Goal: Complete Application Form: Complete application form

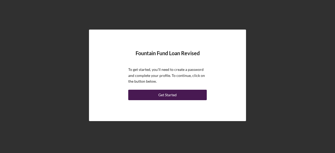
click at [175, 98] on div "Get Started" at bounding box center [168, 95] width 18 height 10
click at [181, 95] on button "Get Started" at bounding box center [167, 95] width 79 height 10
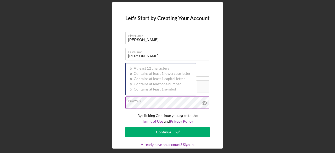
click at [177, 102] on div "Password Icon/icon-validation-no At least 12 characters Icon/icon-validation-no…" at bounding box center [168, 103] width 84 height 13
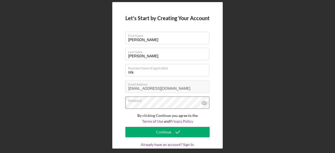
click at [202, 102] on icon at bounding box center [204, 103] width 13 height 13
click at [169, 102] on label "Password" at bounding box center [168, 100] width 81 height 6
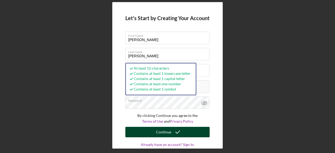
click at [162, 131] on div "Continue" at bounding box center [163, 132] width 15 height 10
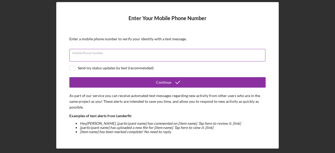
click at [180, 51] on div "Mobile Phone Number" at bounding box center [167, 55] width 197 height 13
click at [64, 69] on div "Enter Your Mobile Phone Number Enter a mobile phone number to verify your ident…" at bounding box center [167, 75] width 223 height 147
click at [91, 52] on div "Mobile Phone Number Required" at bounding box center [167, 55] width 197 height 13
type input "[PHONE_NUMBER]"
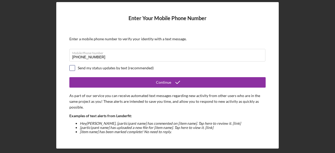
click at [73, 68] on input "checkbox" at bounding box center [72, 68] width 5 height 5
checkbox input "true"
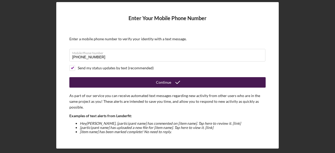
click at [91, 81] on button "Continue" at bounding box center [167, 82] width 197 height 10
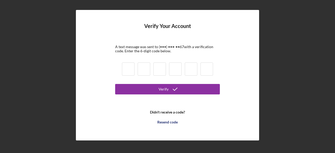
click at [127, 73] on input at bounding box center [128, 69] width 13 height 13
type input "5"
type input "9"
type input "6"
type input "8"
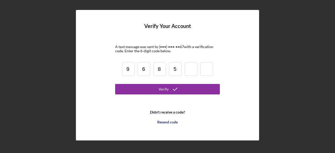
type input "5"
type input "4"
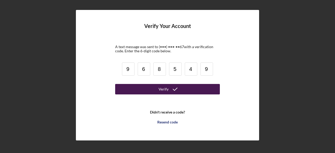
type input "9"
click at [137, 87] on button "Verify" at bounding box center [167, 89] width 105 height 10
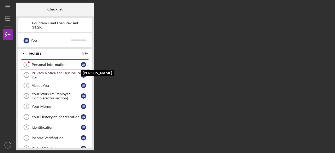
click at [82, 63] on div "J R" at bounding box center [83, 64] width 5 height 5
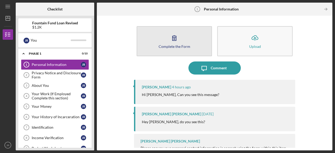
click at [177, 44] on icon "button" at bounding box center [174, 37] width 13 height 13
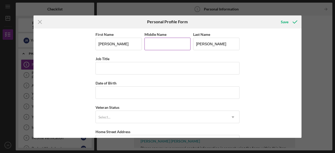
click at [169, 45] on input "Middle Name" at bounding box center [168, 44] width 46 height 13
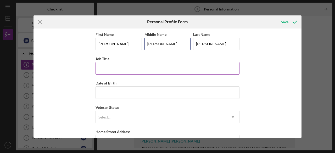
type input "[PERSON_NAME]"
click at [157, 68] on input "Job Title" at bounding box center [168, 68] width 144 height 13
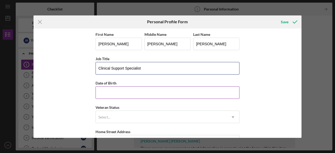
type input "Clinical Support Specialist"
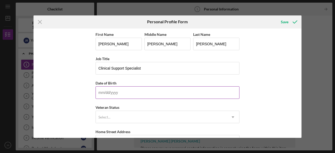
click at [154, 91] on input "Date of Birth" at bounding box center [168, 92] width 144 height 13
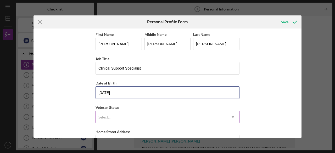
type input "[DATE]"
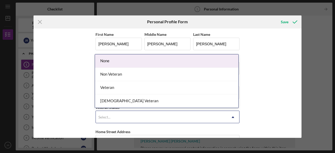
click at [139, 116] on div "Select..." at bounding box center [161, 117] width 131 height 12
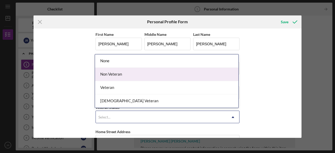
click at [142, 75] on div "Non Veteran" at bounding box center [167, 74] width 144 height 13
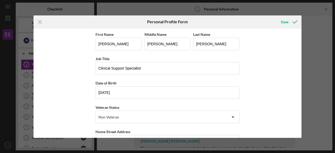
click at [276, 17] on button "Save" at bounding box center [289, 22] width 26 height 10
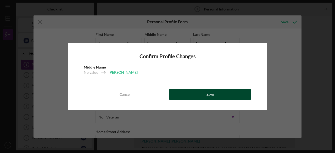
click at [181, 91] on button "Save" at bounding box center [210, 94] width 83 height 10
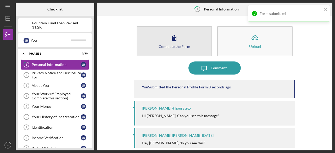
click at [188, 43] on button "Complete the Form Form" at bounding box center [174, 41] width 75 height 30
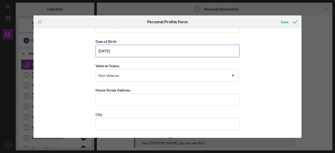
scroll to position [42, 0]
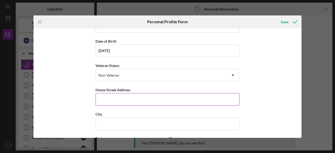
click at [153, 96] on input "Home Street Address" at bounding box center [168, 99] width 144 height 13
type input "[STREET_ADDRESS]"
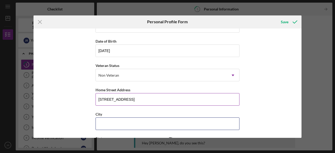
type input "Dorchester"
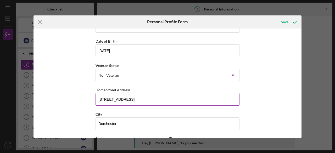
type input "MA"
type input "02121"
type input "MA"
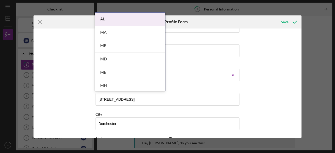
scroll to position [90, 0]
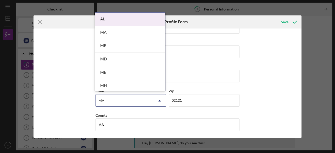
click at [145, 81] on div "AL MA MB MD ME MH MP OK" at bounding box center [130, 52] width 70 height 79
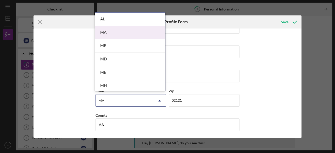
click at [146, 33] on div "MA" at bounding box center [130, 32] width 70 height 13
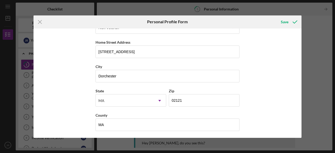
scroll to position [34, 0]
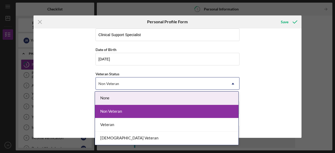
drag, startPoint x: 146, startPoint y: 33, endPoint x: 79, endPoint y: 75, distance: 79.0
click at [79, 75] on div "First Name [PERSON_NAME] Middle Name [PERSON_NAME] Last Name [PERSON_NAME] Job …" at bounding box center [168, 84] width 268 height 110
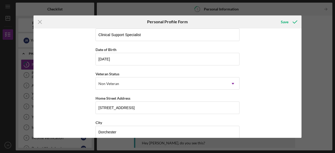
click at [79, 75] on div "First Name [PERSON_NAME] Middle Name [PERSON_NAME] Last Name [PERSON_NAME] Job …" at bounding box center [168, 84] width 268 height 110
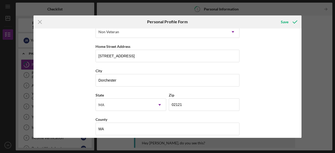
scroll to position [90, 0]
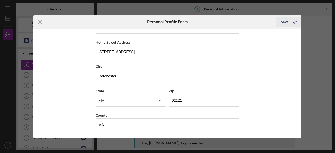
click at [286, 19] on div "Save" at bounding box center [285, 22] width 8 height 10
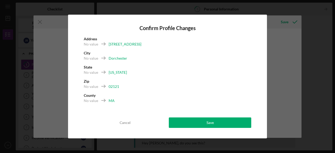
click at [153, 74] on div "No value [US_STATE]" at bounding box center [168, 74] width 168 height 9
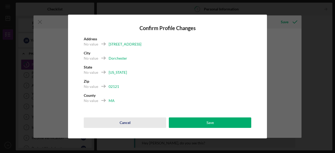
click at [137, 124] on button "Cancel" at bounding box center [125, 123] width 83 height 10
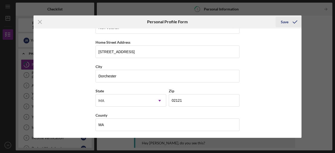
click at [290, 22] on icon "submit" at bounding box center [295, 21] width 13 height 13
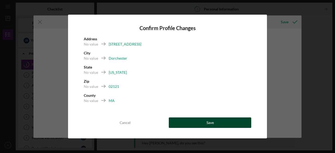
click at [189, 124] on button "Save" at bounding box center [210, 123] width 83 height 10
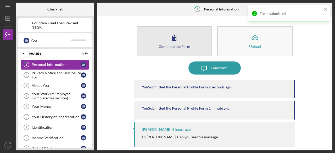
click at [179, 53] on button "Complete the Form Form" at bounding box center [174, 41] width 75 height 30
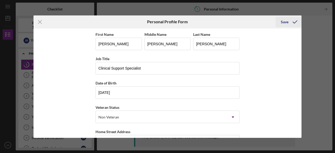
click at [284, 23] on div "Save" at bounding box center [285, 22] width 8 height 10
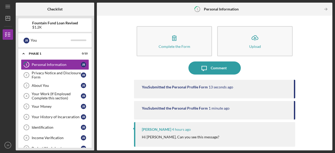
click at [211, 88] on time "13 seconds ago" at bounding box center [221, 87] width 25 height 4
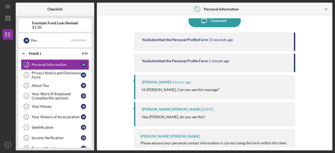
scroll to position [48, 0]
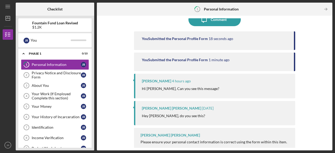
click at [211, 88] on div "Hi [PERSON_NAME], Can you see this message?" at bounding box center [216, 89] width 148 height 6
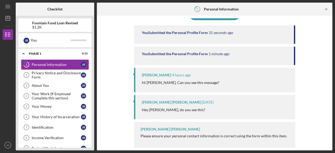
click at [170, 102] on div "[PERSON_NAME] [PERSON_NAME]" at bounding box center [171, 102] width 59 height 4
click at [167, 108] on p "Hey [PERSON_NAME], do you see this?" at bounding box center [173, 110] width 63 height 6
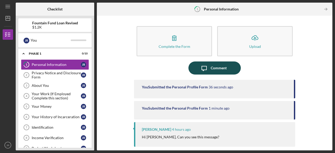
click at [215, 68] on div "Comment" at bounding box center [219, 68] width 16 height 13
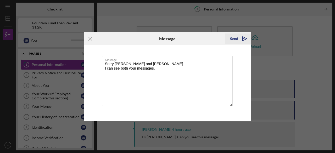
type textarea "Sorry [PERSON_NAME] and [PERSON_NAME] I can see both your messages."
click at [235, 40] on div "Send" at bounding box center [234, 39] width 8 height 10
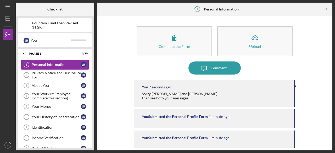
click at [80, 72] on div "Privacy Notice and Disclosure Form" at bounding box center [56, 75] width 49 height 8
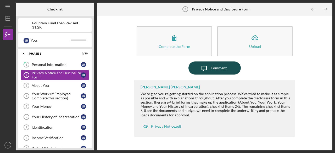
click at [222, 69] on div "Comment" at bounding box center [219, 68] width 16 height 13
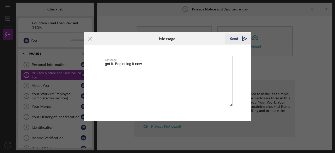
type textarea "got it. Beginning it now"
click at [235, 39] on div "Send" at bounding box center [234, 39] width 8 height 10
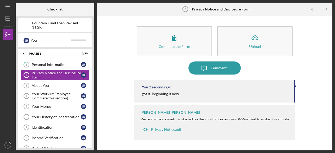
click at [71, 71] on div "Privacy Notice and Disclosure Form" at bounding box center [56, 75] width 49 height 8
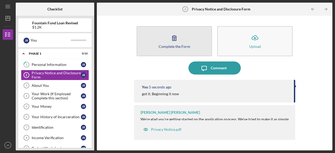
click at [150, 51] on button "Complete the Form Form" at bounding box center [174, 41] width 75 height 30
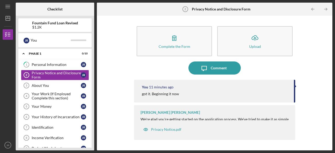
click at [137, 26] on button "Complete the Form Form" at bounding box center [174, 41] width 75 height 30
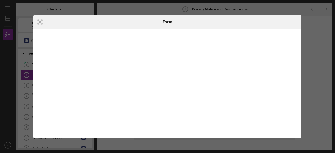
click at [117, 7] on div "Icon/Close Form" at bounding box center [167, 76] width 335 height 153
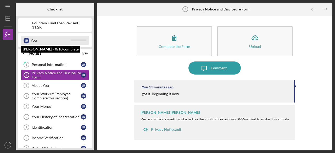
click at [72, 42] on div "J R You" at bounding box center [55, 40] width 68 height 9
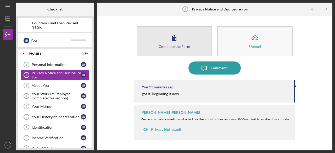
click at [161, 41] on button "Complete the Form Form" at bounding box center [174, 41] width 75 height 30
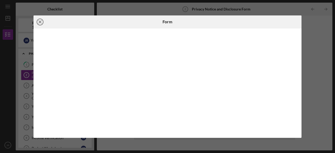
click at [37, 22] on circle at bounding box center [40, 22] width 6 height 6
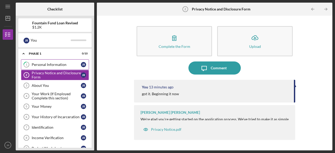
click at [50, 65] on div "Personal Information" at bounding box center [56, 65] width 49 height 4
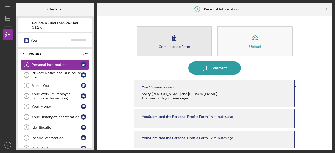
click at [152, 48] on button "Complete the Form Form" at bounding box center [174, 41] width 75 height 30
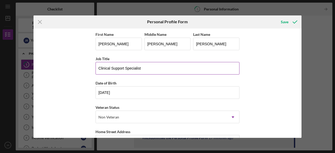
click at [163, 68] on input "Clinical Support Specialist" at bounding box center [168, 68] width 144 height 13
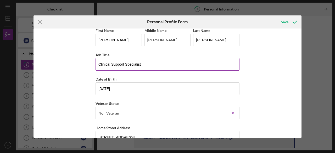
scroll to position [3, 0]
type input "C"
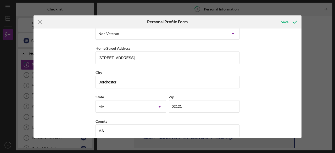
scroll to position [90, 0]
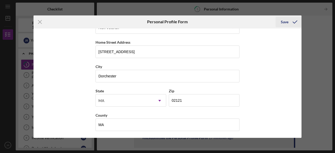
type input "House Manager/SSA"
click at [286, 22] on div "Save" at bounding box center [285, 22] width 8 height 10
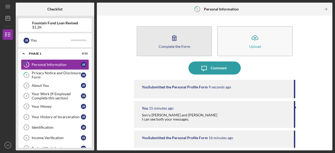
click at [155, 37] on button "Complete the Form Form" at bounding box center [174, 41] width 75 height 30
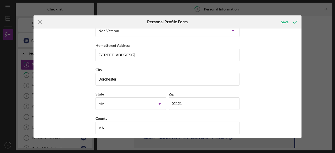
scroll to position [90, 0]
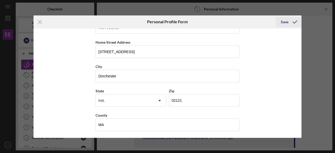
click at [287, 19] on div "Save" at bounding box center [285, 22] width 8 height 10
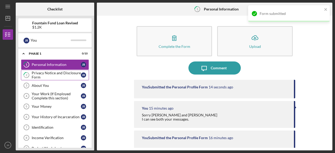
click at [55, 70] on link "2 Privacy Notice and Disclosure Form J R" at bounding box center [55, 75] width 68 height 10
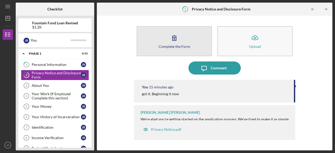
click at [160, 46] on div "Complete the Form" at bounding box center [175, 47] width 32 height 4
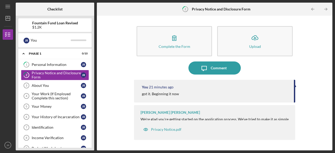
click at [137, 26] on button "Complete the Form Form" at bounding box center [174, 41] width 75 height 30
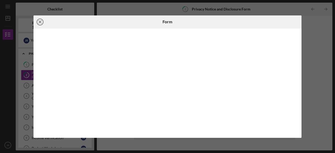
click at [40, 23] on icon "Icon/Close" at bounding box center [40, 21] width 13 height 13
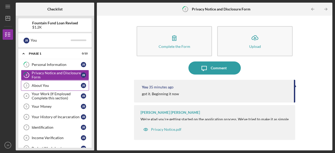
click at [60, 82] on link "About You 3 About You J R" at bounding box center [55, 85] width 68 height 10
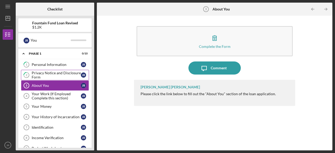
click at [57, 73] on div "Privacy Notice and Disclosure Form" at bounding box center [56, 75] width 49 height 8
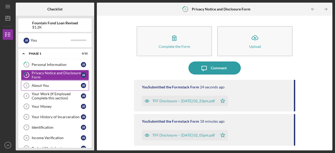
click at [62, 85] on div "About You" at bounding box center [56, 86] width 49 height 4
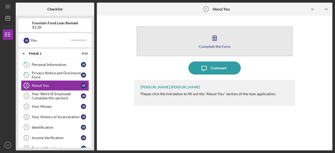
click at [226, 49] on button "Complete the Form Form" at bounding box center [215, 41] width 156 height 30
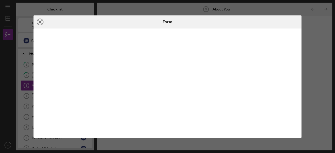
click at [41, 21] on line at bounding box center [40, 22] width 3 height 3
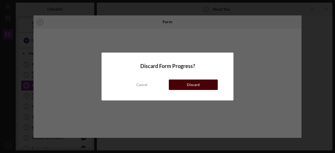
click at [184, 85] on button "Discard" at bounding box center [193, 85] width 49 height 10
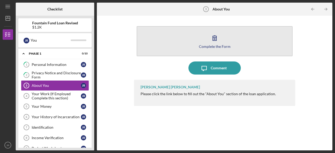
click at [212, 45] on div "Complete the Form" at bounding box center [215, 47] width 32 height 4
click at [227, 43] on button "Complete the Form Form" at bounding box center [215, 41] width 156 height 30
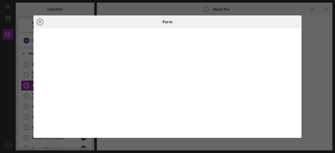
click at [40, 21] on line at bounding box center [40, 22] width 3 height 3
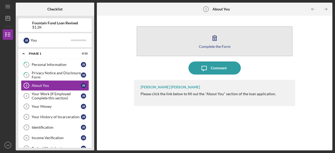
click at [213, 46] on div "Complete the Form" at bounding box center [215, 47] width 32 height 4
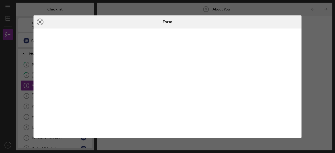
click at [41, 23] on line at bounding box center [40, 22] width 3 height 3
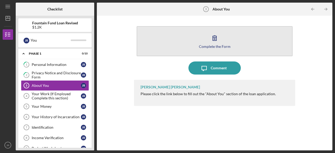
click at [215, 41] on icon "button" at bounding box center [214, 37] width 13 height 13
